Goal: Transaction & Acquisition: Purchase product/service

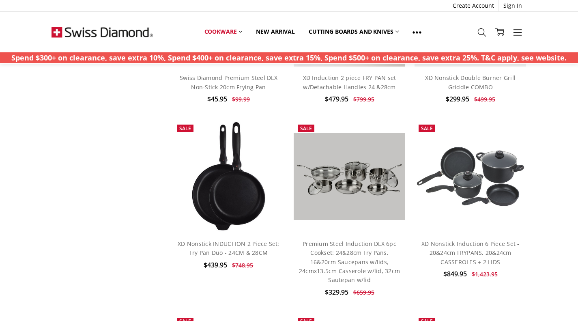
scroll to position [844, 0]
click at [462, 178] on img at bounding box center [471, 176] width 112 height 63
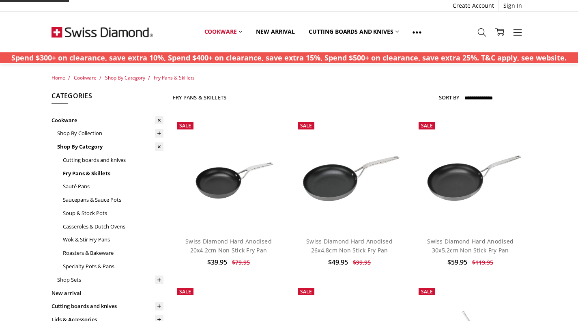
scroll to position [839, 0]
